Goal: Task Accomplishment & Management: Complete application form

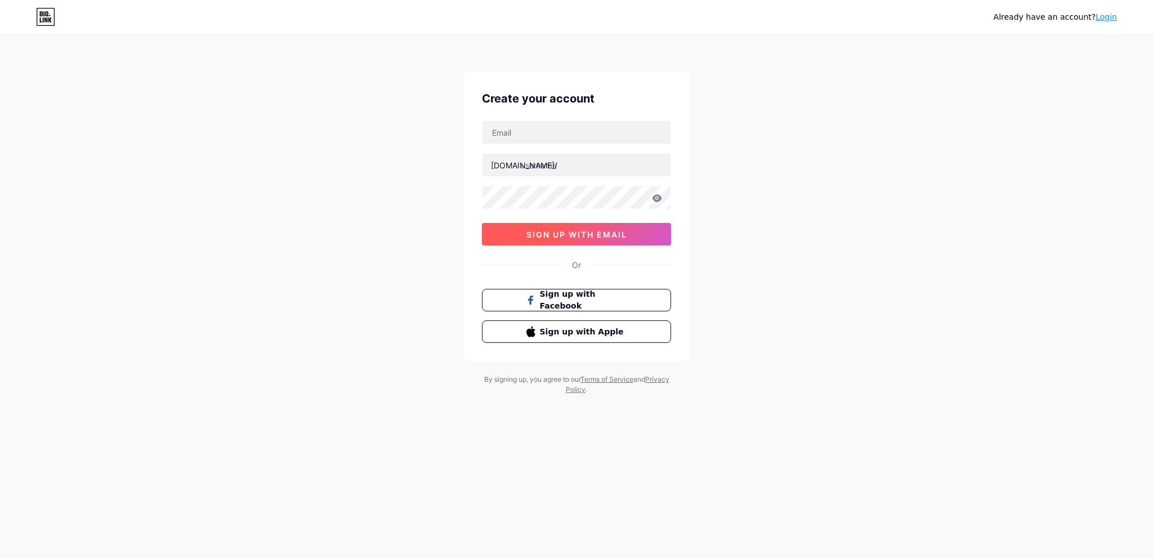
click at [611, 238] on button "sign up with email" at bounding box center [576, 234] width 189 height 23
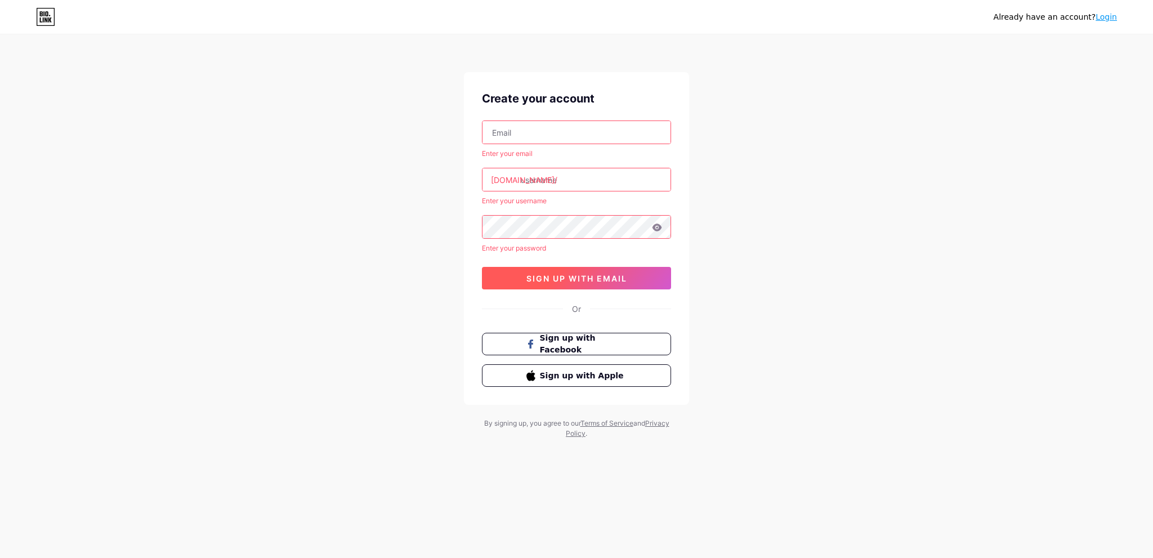
click at [587, 270] on button "sign up with email" at bounding box center [576, 278] width 189 height 23
click at [548, 125] on input "text" at bounding box center [576, 132] width 188 height 23
type input "maxofdevil55@gmail.com"
click at [589, 182] on input "text" at bounding box center [576, 179] width 188 height 23
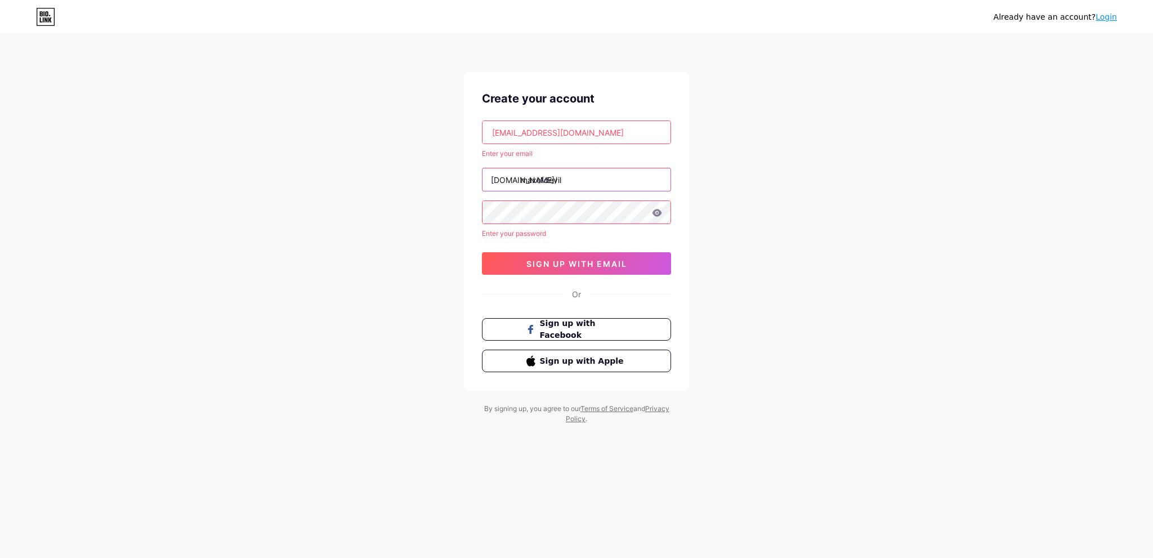
type input "maxofdevil"
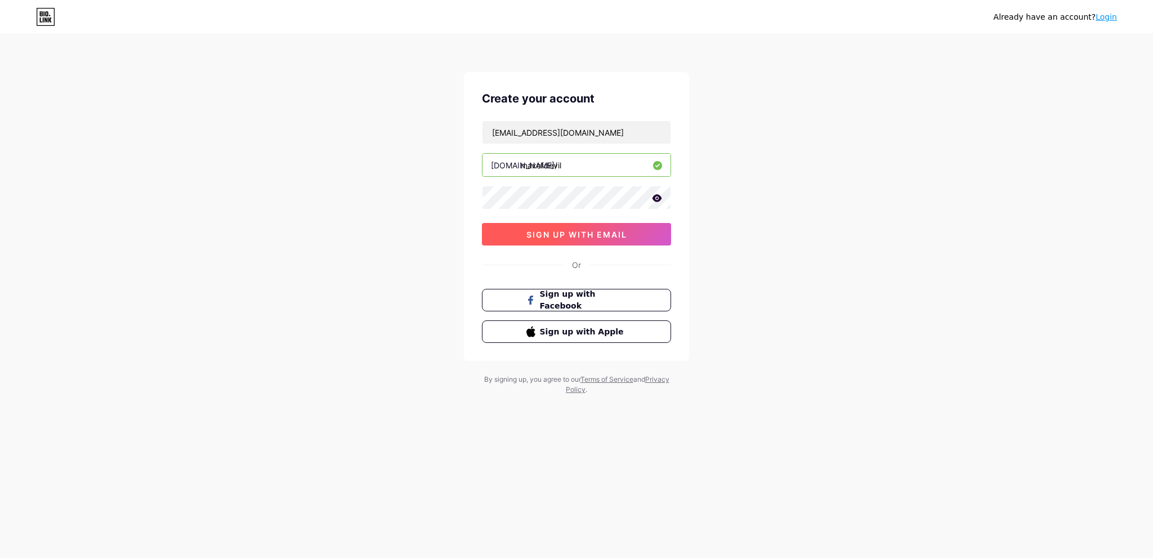
click at [600, 231] on span "sign up with email" at bounding box center [576, 235] width 101 height 10
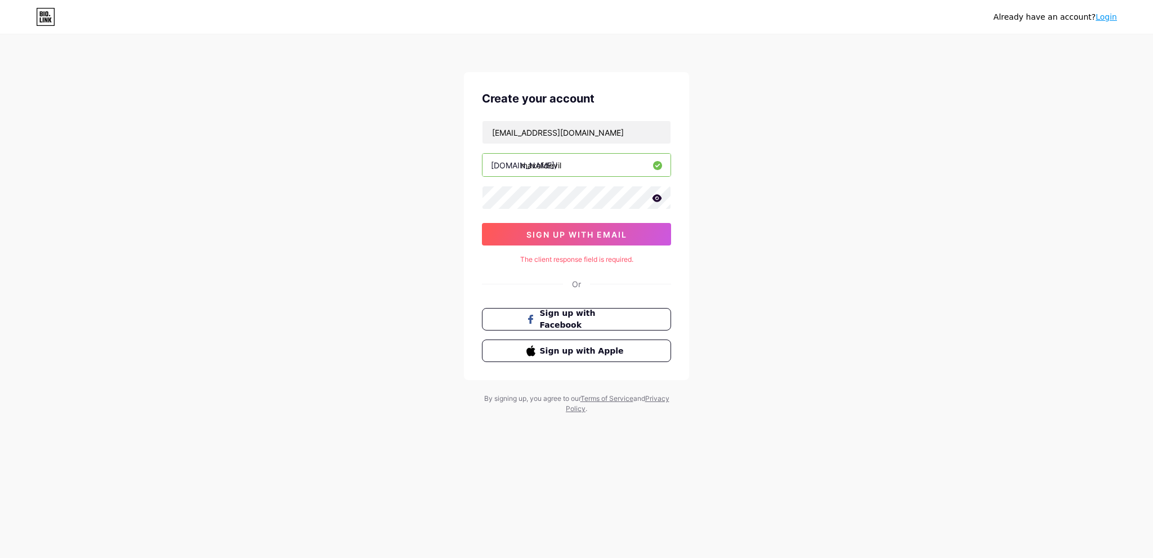
click at [655, 198] on icon at bounding box center [657, 198] width 10 height 8
click at [617, 231] on span "sign up with email" at bounding box center [576, 235] width 101 height 10
click at [619, 230] on span "sign up with email" at bounding box center [576, 235] width 101 height 10
click at [808, 236] on div "Already have an account? Login Create your account maxofdevil55@gmail.com bio.l…" at bounding box center [576, 225] width 1153 height 450
click at [1108, 20] on link "Login" at bounding box center [1105, 16] width 21 height 9
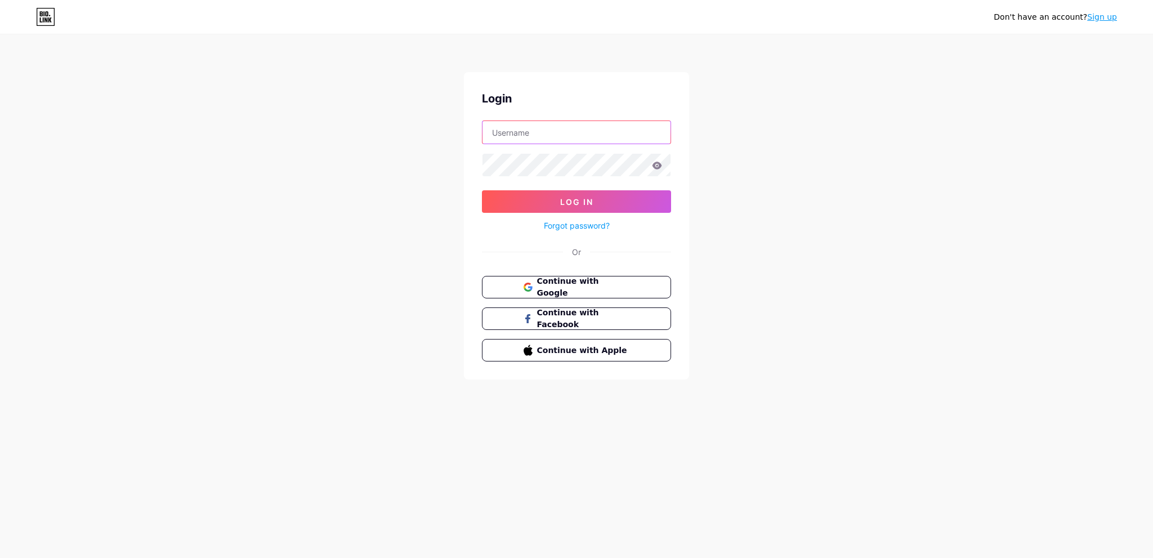
type input "maxofdevil55@gmail.com"
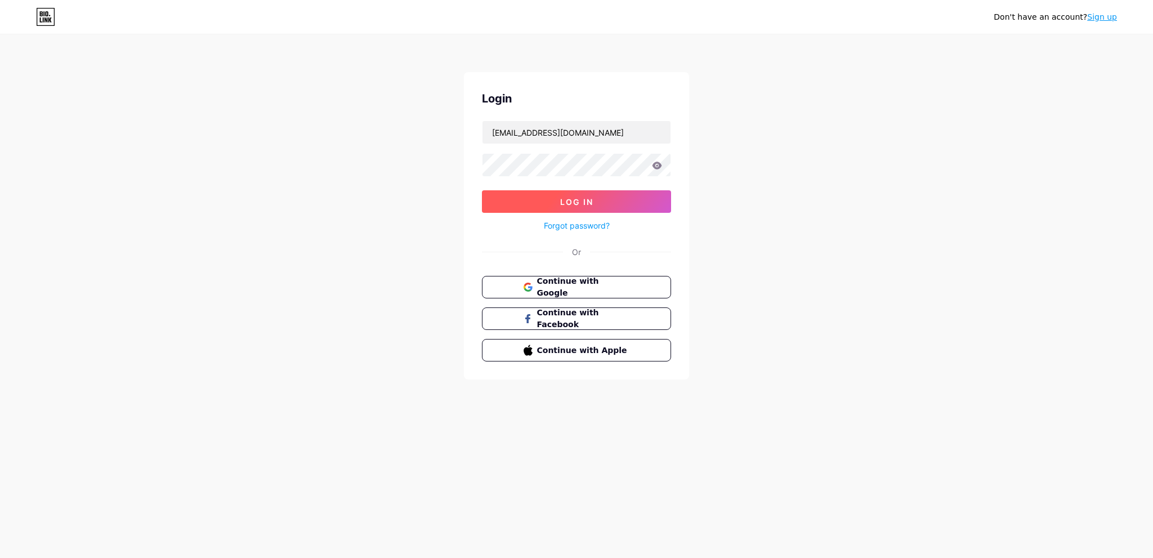
click at [620, 198] on button "Log In" at bounding box center [576, 201] width 189 height 23
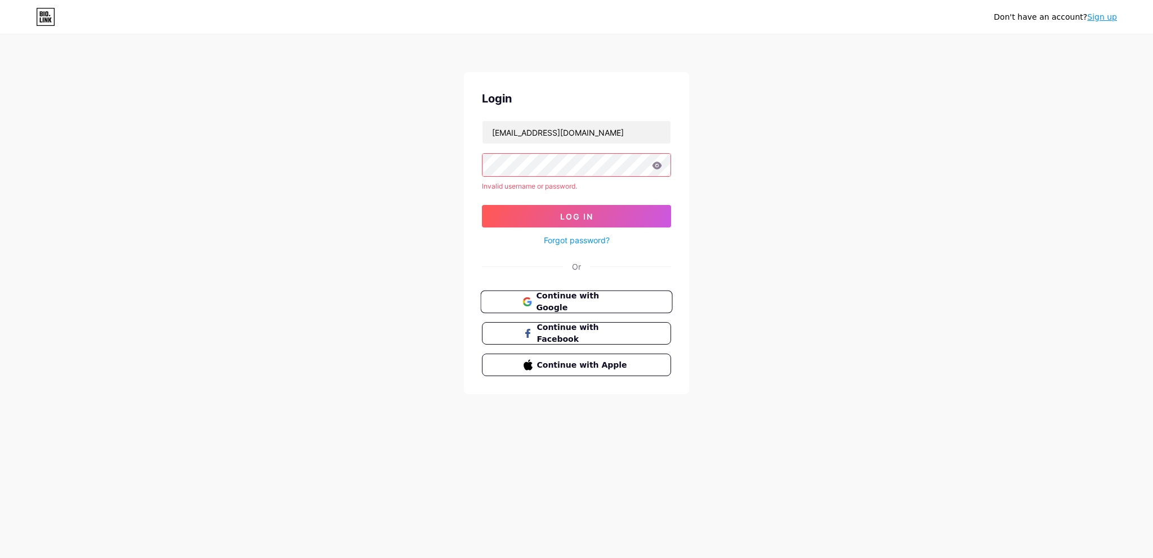
click at [598, 298] on span "Continue with Google" at bounding box center [583, 302] width 94 height 24
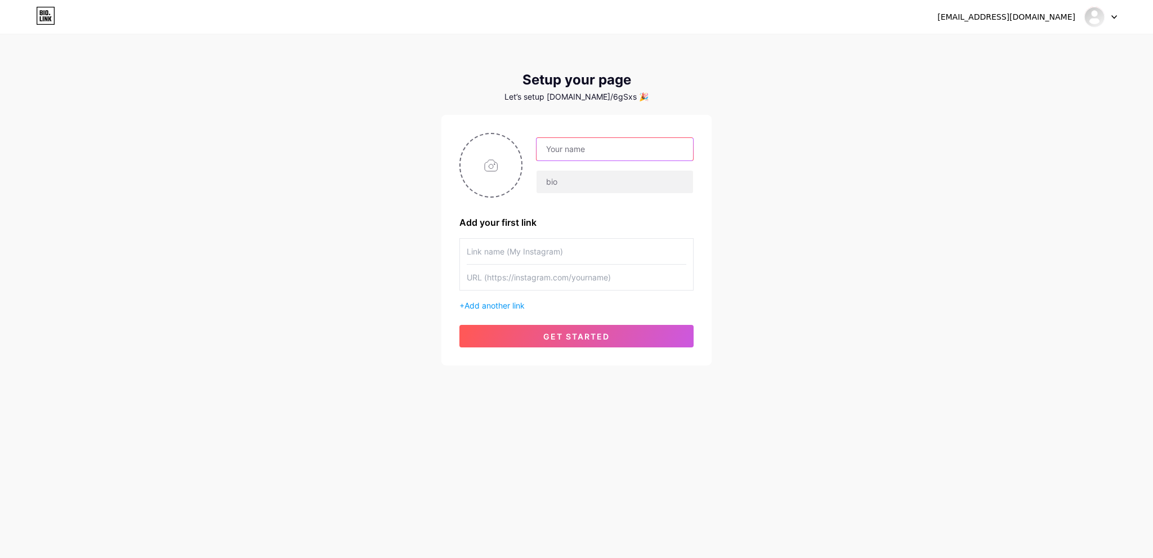
click at [548, 146] on input "text" at bounding box center [614, 149] width 156 height 23
click at [629, 147] on input "text" at bounding box center [614, 149] width 156 height 23
type input "maxofdevil55@gmaiol.com"
click at [612, 254] on input "text" at bounding box center [577, 251] width 220 height 25
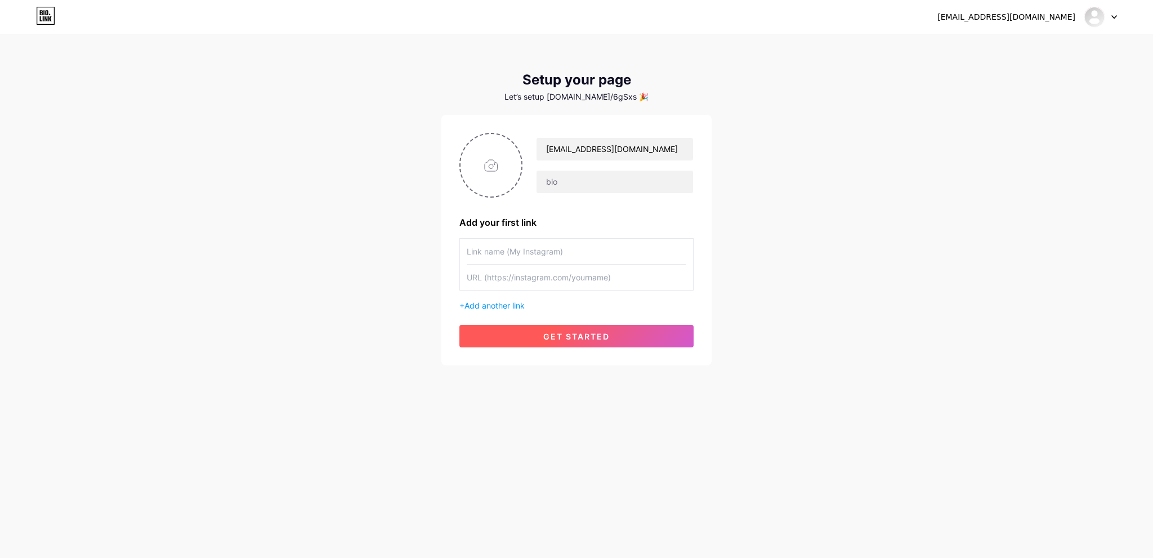
click at [616, 335] on button "get started" at bounding box center [576, 336] width 234 height 23
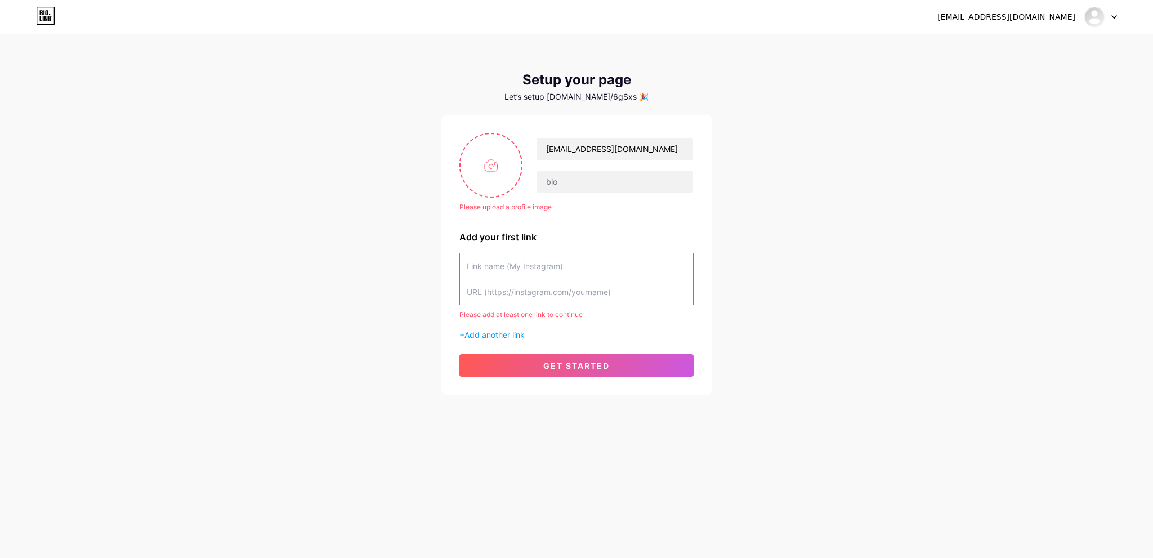
click at [601, 271] on input "text" at bounding box center [577, 265] width 220 height 25
drag, startPoint x: 585, startPoint y: 150, endPoint x: 535, endPoint y: 150, distance: 50.7
click at [536, 148] on div "maxofdevil55@gmaiol.com" at bounding box center [615, 149] width 158 height 24
click at [533, 266] on input "text" at bounding box center [577, 265] width 220 height 25
paste input "maxofdevil"
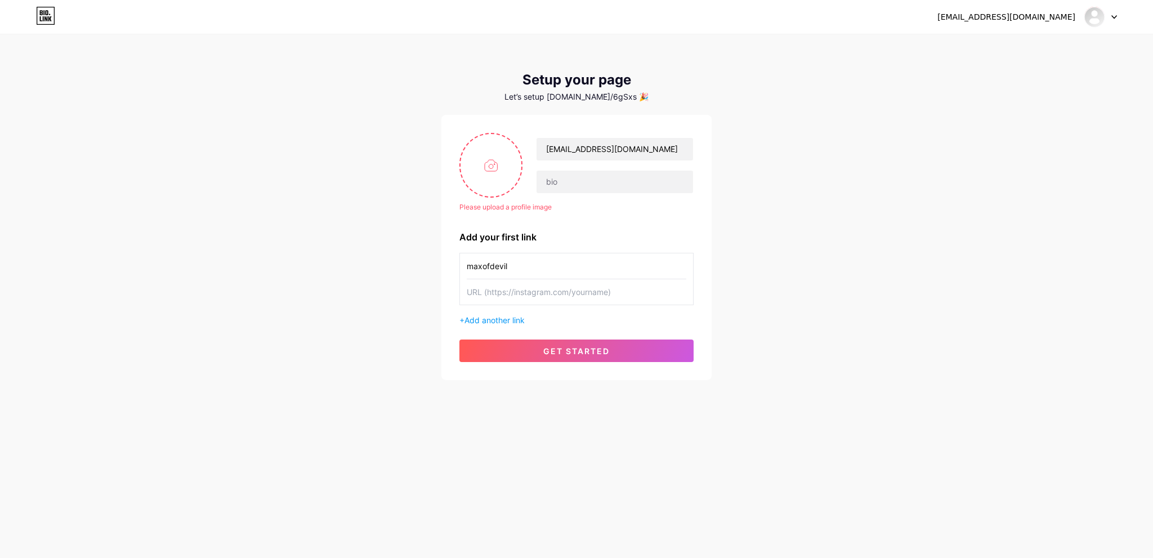
type input "maxofdevil"
click at [547, 294] on input "text" at bounding box center [577, 291] width 220 height 25
paste input "maxofdevil"
click at [557, 363] on div "Please upload a profile image maxofdevil55@gmaiol.com Please upload a profile i…" at bounding box center [576, 247] width 270 height 265
click at [566, 351] on span "get started" at bounding box center [576, 351] width 66 height 10
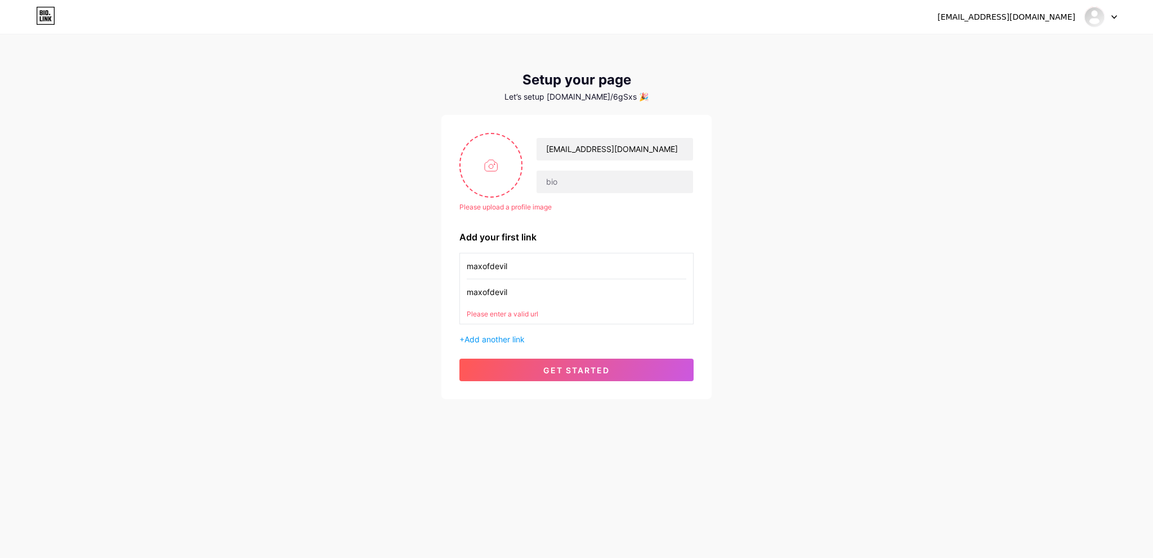
drag, startPoint x: 525, startPoint y: 292, endPoint x: 332, endPoint y: 269, distance: 193.9
click at [332, 269] on div "maxofdevil55@gmail.com Dashboard Logout Setup your page Let’s setup bio.link/6g…" at bounding box center [576, 217] width 1153 height 435
paste input "https://www.lazada.co.th/"
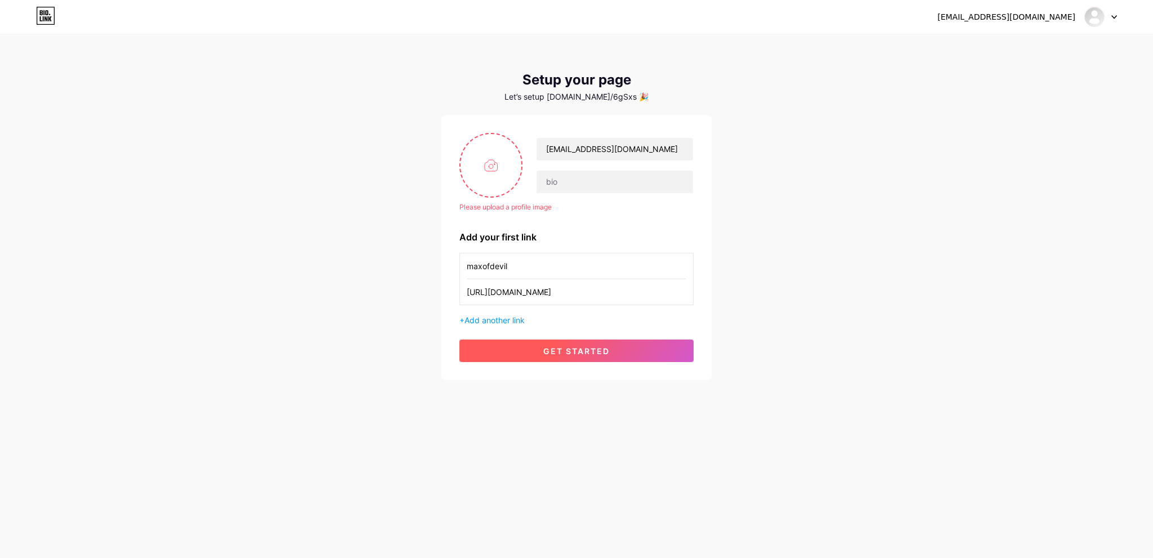
type input "https://www.lazada.co.th/"
click at [554, 356] on button "get started" at bounding box center [576, 350] width 234 height 23
click at [580, 339] on button "get started" at bounding box center [576, 350] width 234 height 23
click at [580, 348] on span "get started" at bounding box center [576, 351] width 66 height 10
click at [501, 162] on input "file" at bounding box center [490, 165] width 61 height 62
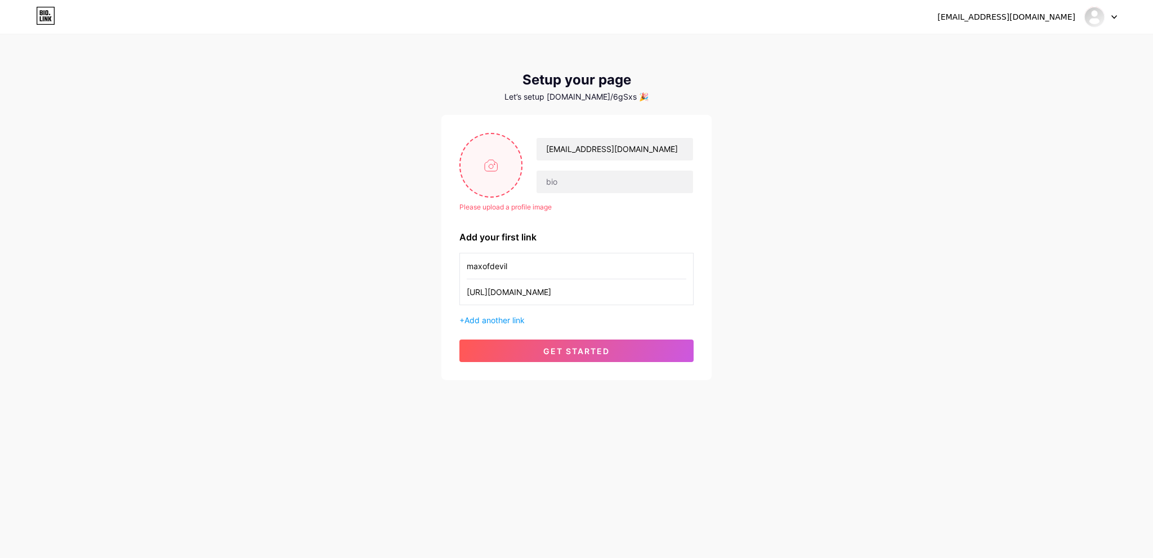
type input "C:\fakepath\481306635_520165337770881_5199265427038229644_n.jpg"
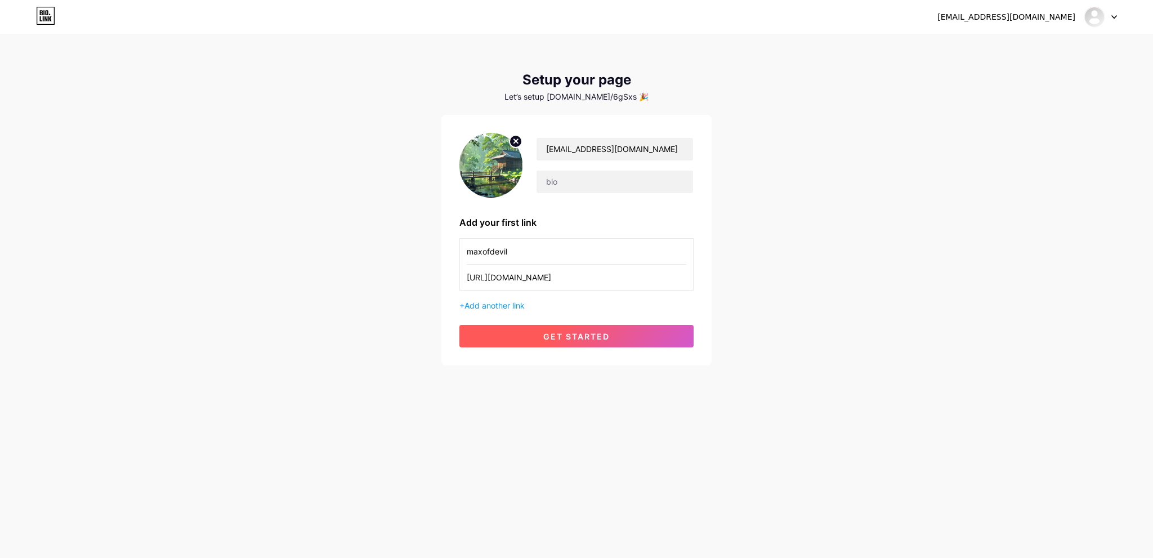
click at [597, 336] on span "get started" at bounding box center [576, 337] width 66 height 10
click at [1098, 19] on img at bounding box center [1094, 17] width 18 height 18
click at [1033, 46] on link "Dashboard" at bounding box center [1047, 46] width 140 height 30
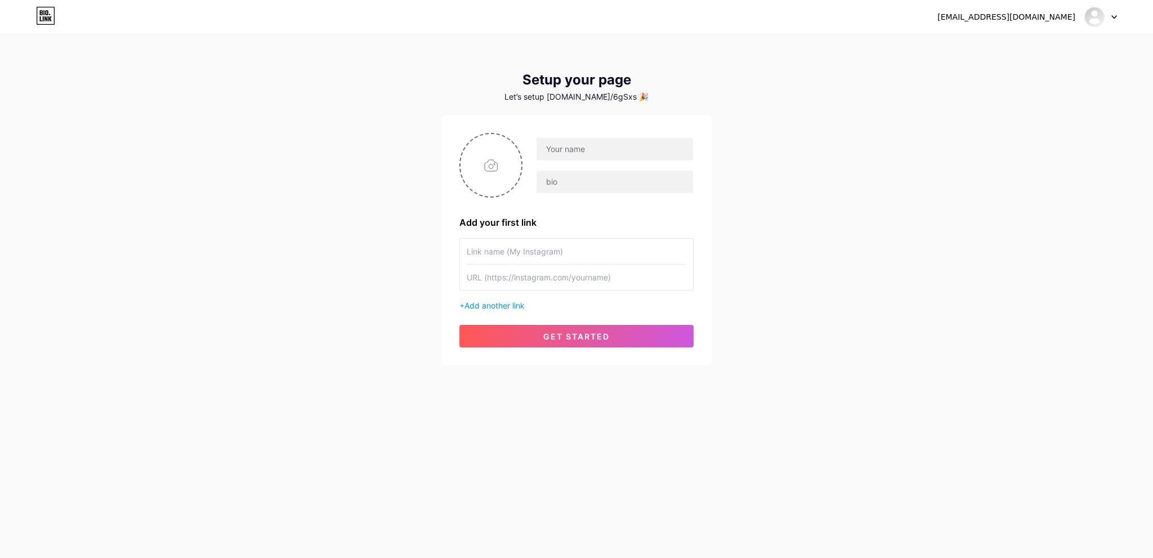
click at [39, 13] on icon at bounding box center [45, 16] width 19 height 18
click at [1113, 13] on div at bounding box center [1100, 17] width 33 height 20
click at [1027, 78] on li "Logout" at bounding box center [1047, 76] width 140 height 30
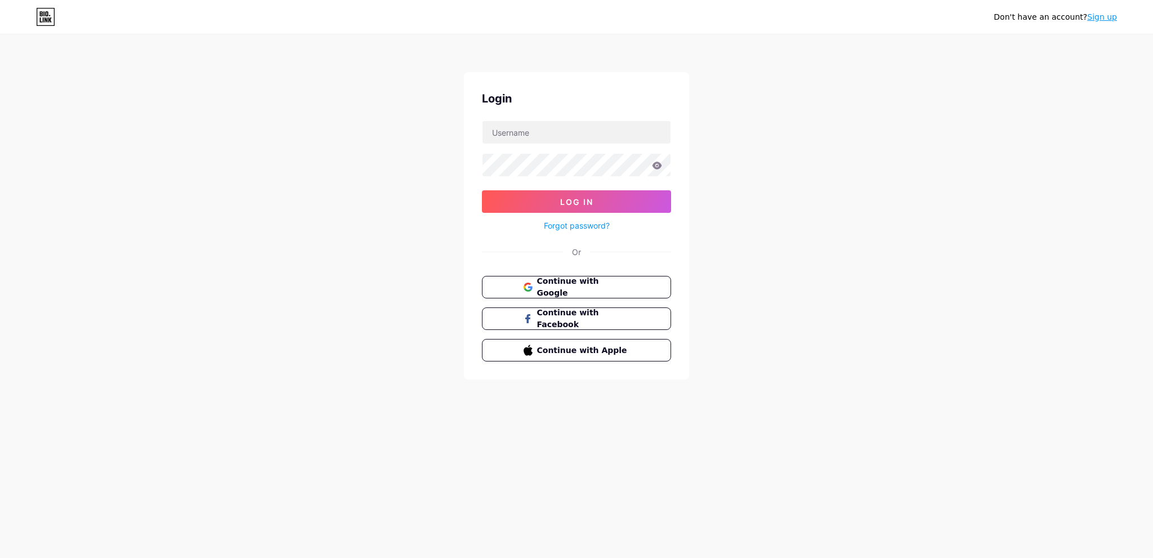
type input "maxofdevil55@gmail.com"
